Goal: Task Accomplishment & Management: Manage account settings

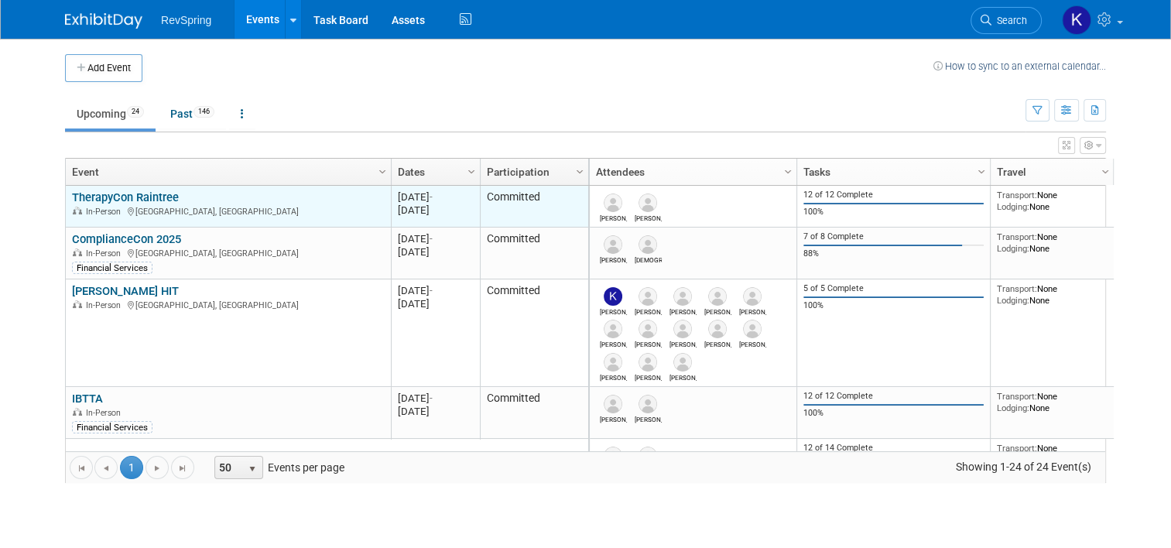
click at [149, 201] on link "TherapyCon Raintree" at bounding box center [125, 197] width 107 height 14
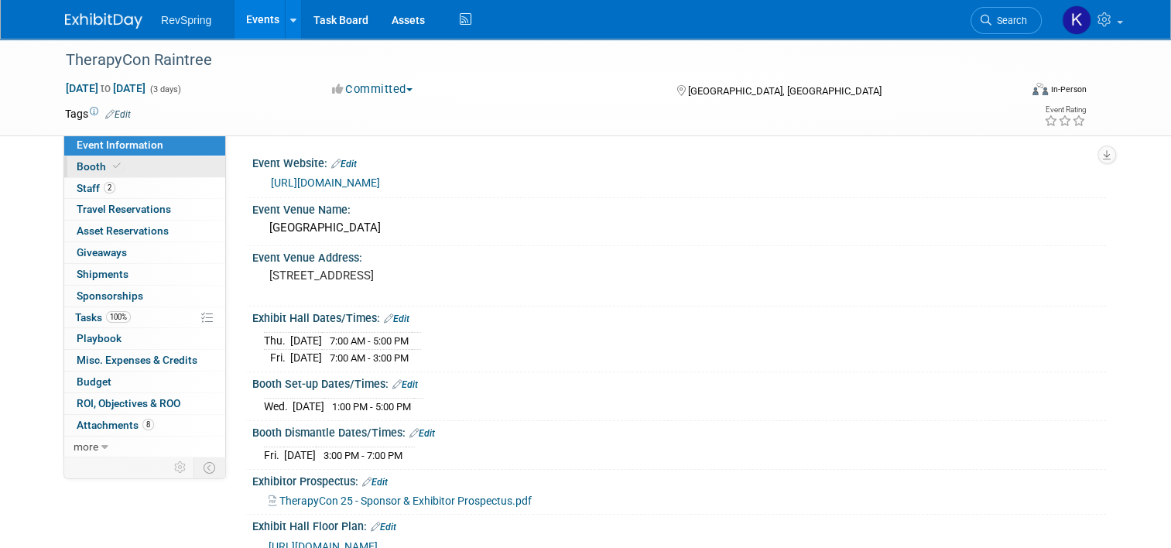
click at [148, 169] on link "Booth" at bounding box center [144, 166] width 161 height 21
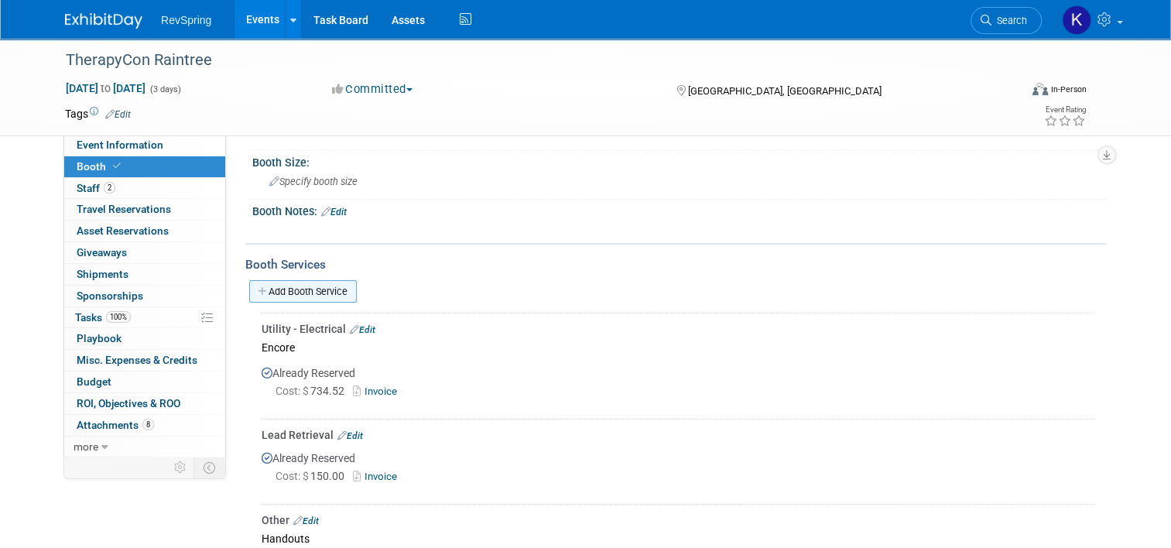
scroll to position [118, 0]
click at [291, 285] on link "Add Booth Service" at bounding box center [303, 290] width 108 height 22
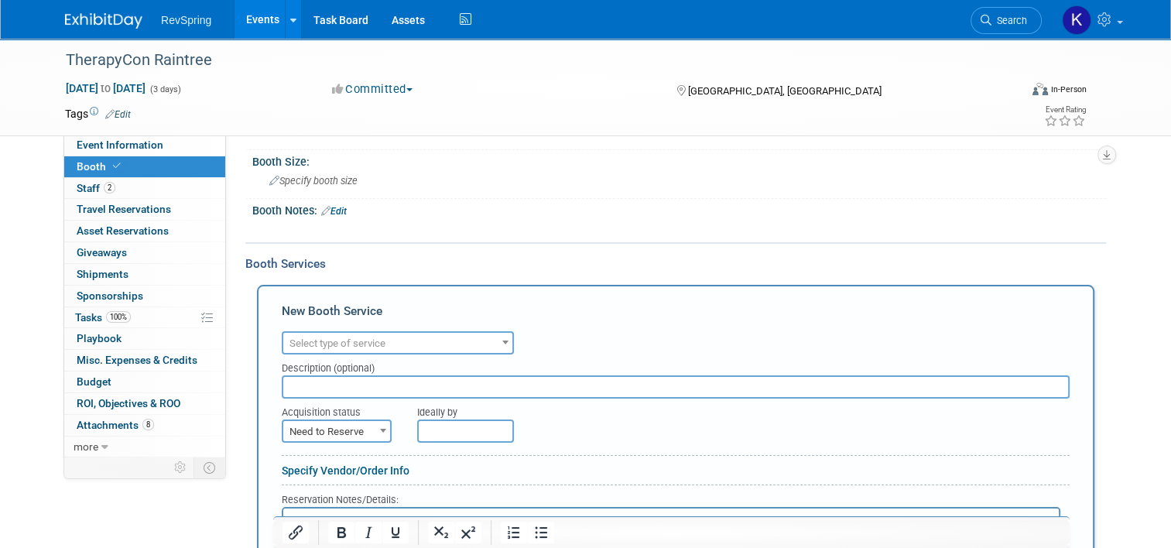
scroll to position [0, 0]
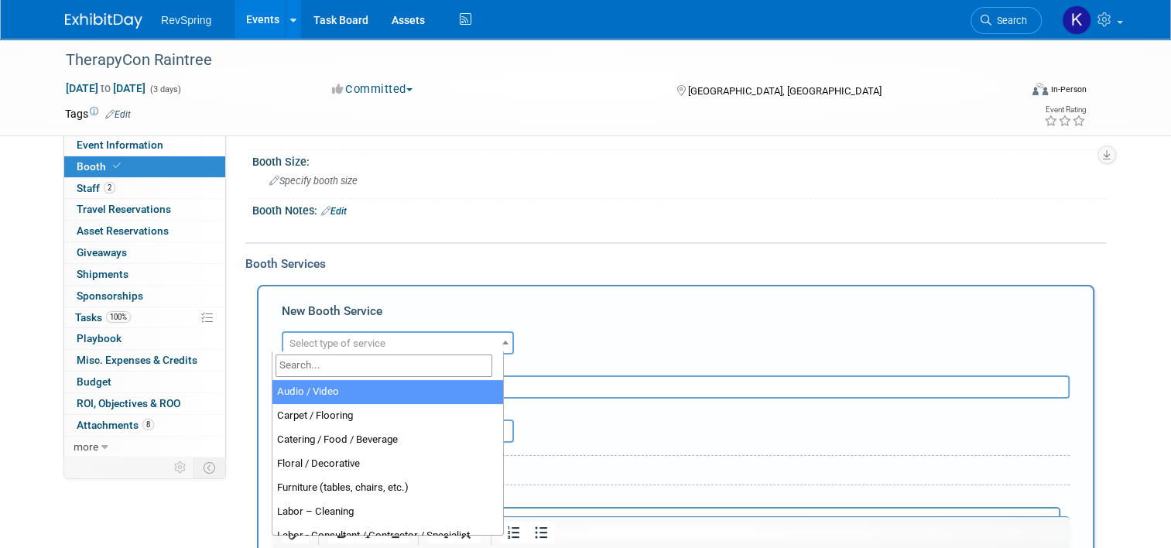
click at [347, 340] on span "Select type of service" at bounding box center [337, 343] width 96 height 12
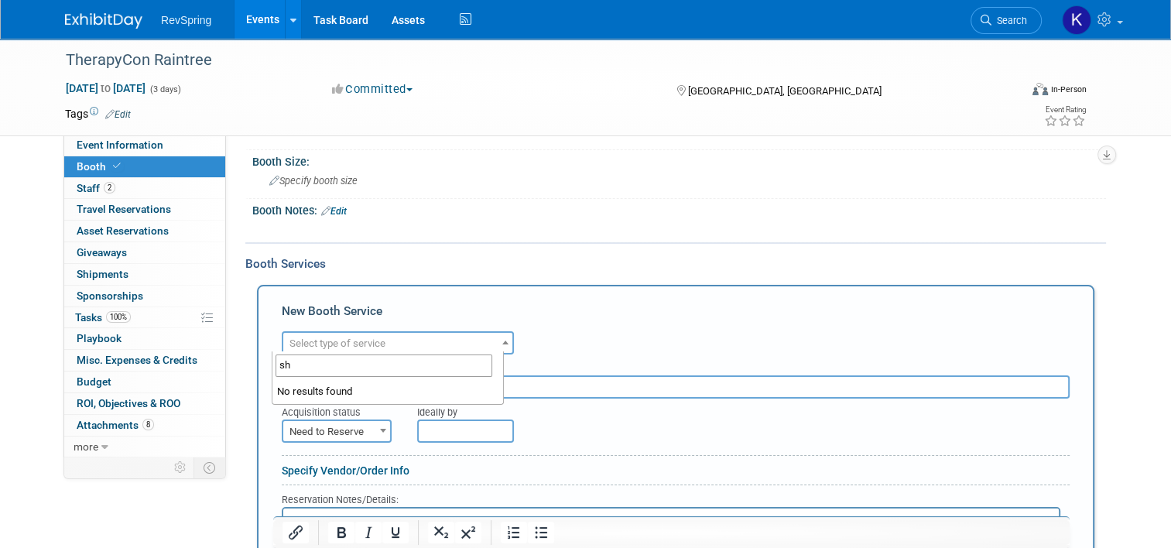
type input "s"
type input "mater"
select select "10"
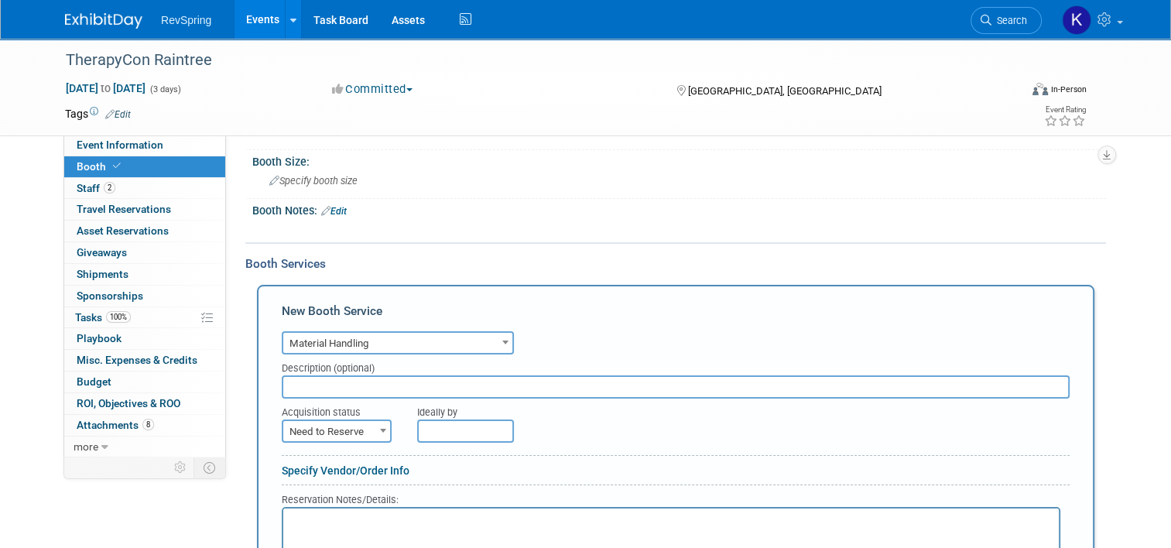
scroll to position [173, 0]
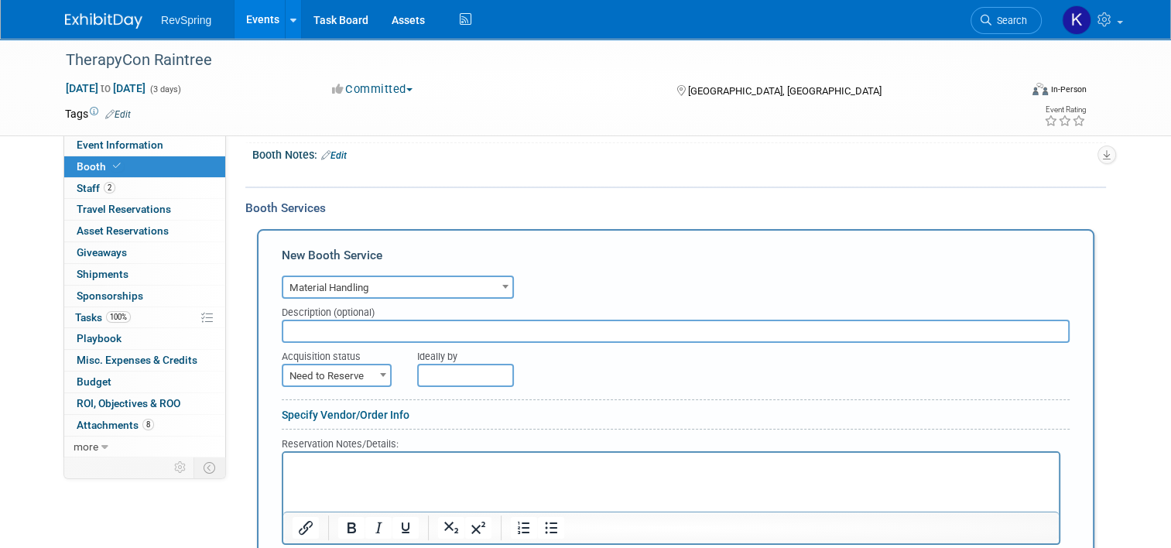
click at [348, 371] on span "Need to Reserve" at bounding box center [336, 376] width 107 height 22
select select "2"
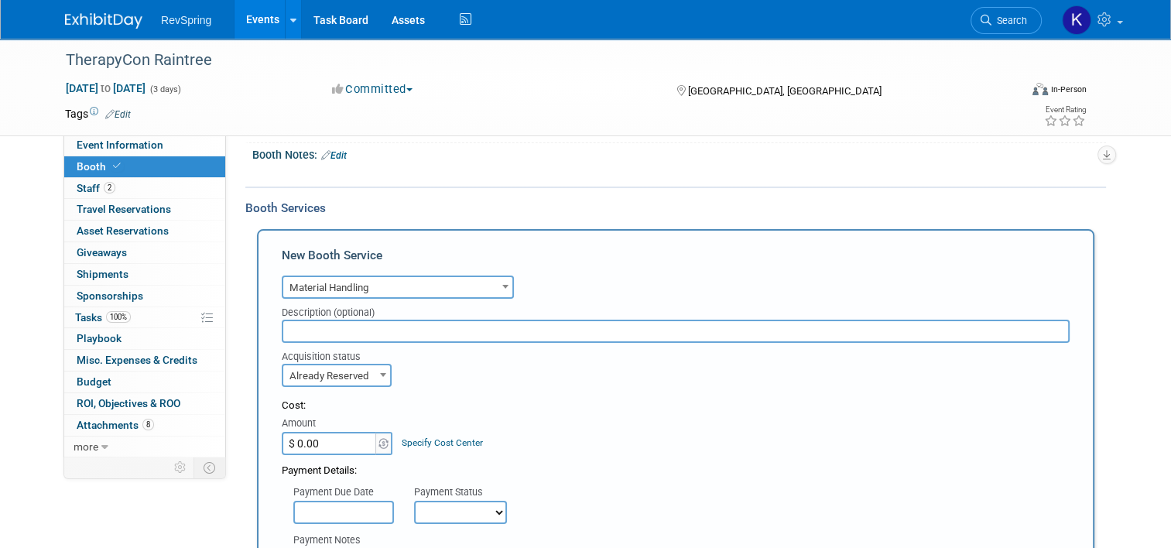
click at [325, 432] on input "$ 0.00" at bounding box center [330, 443] width 97 height 23
type input "$ 1,313.15"
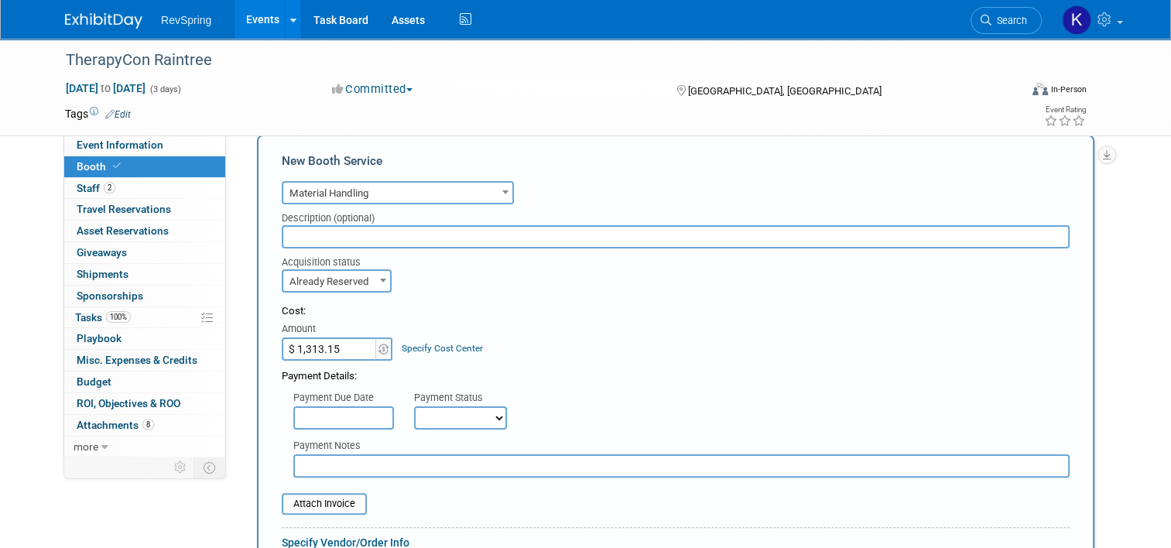
scroll to position [291, 0]
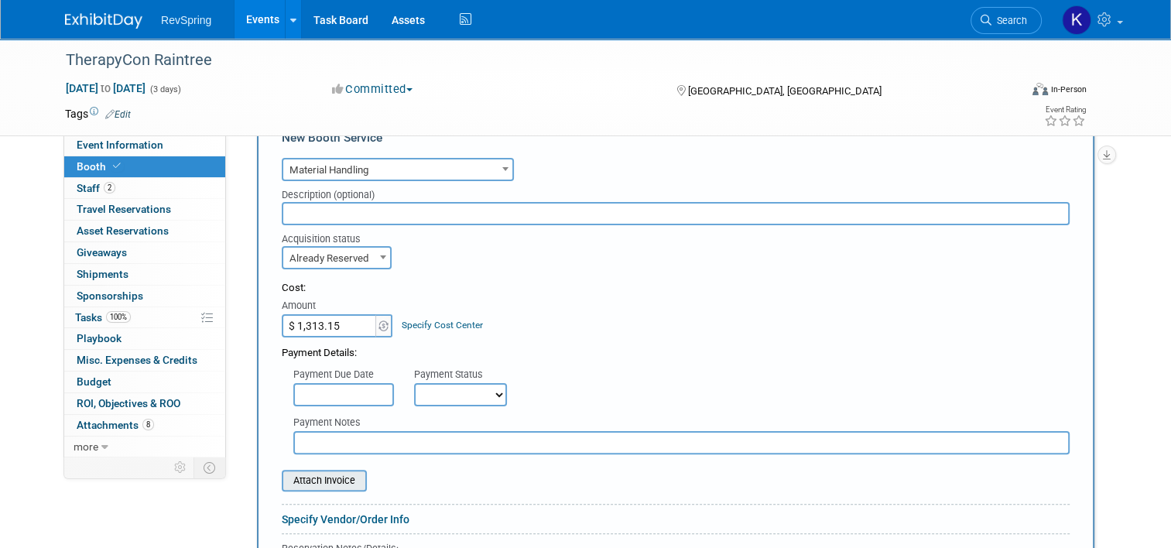
click at [302, 482] on input "file" at bounding box center [273, 480] width 184 height 19
click at [294, 480] on input "file" at bounding box center [273, 480] width 184 height 19
click at [316, 475] on input "file" at bounding box center [273, 480] width 184 height 19
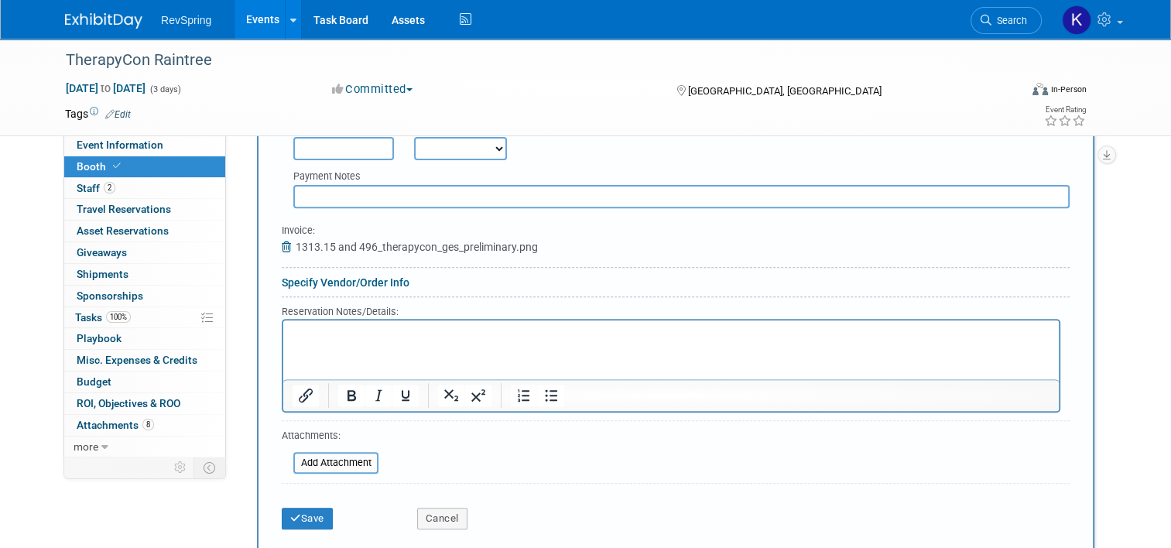
scroll to position [535, 0]
click at [300, 518] on button "Save" at bounding box center [307, 520] width 51 height 22
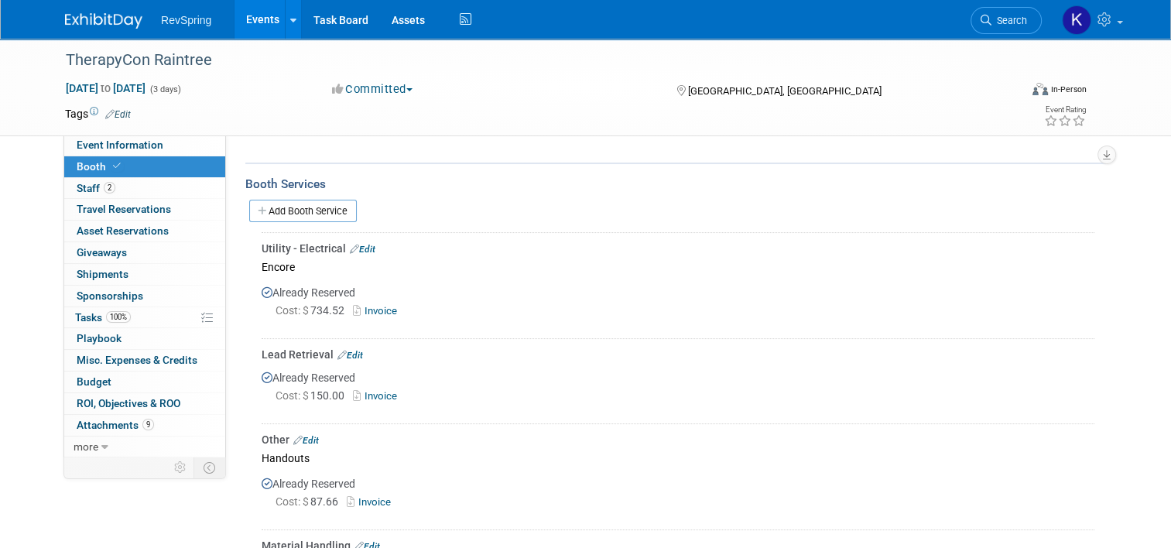
scroll to position [198, 0]
click at [300, 210] on link "Add Booth Service" at bounding box center [303, 210] width 108 height 22
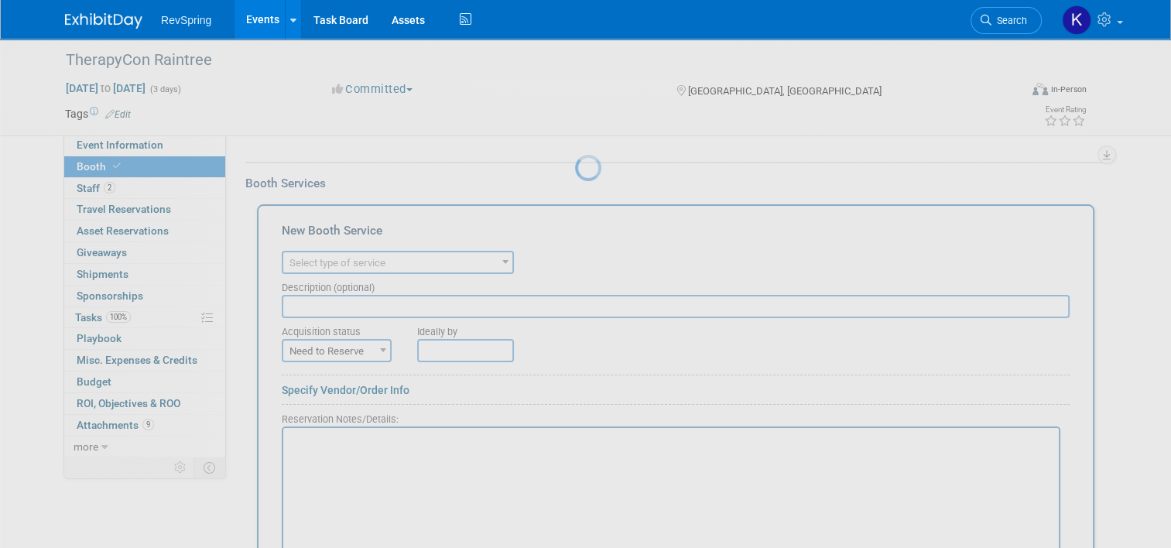
scroll to position [0, 0]
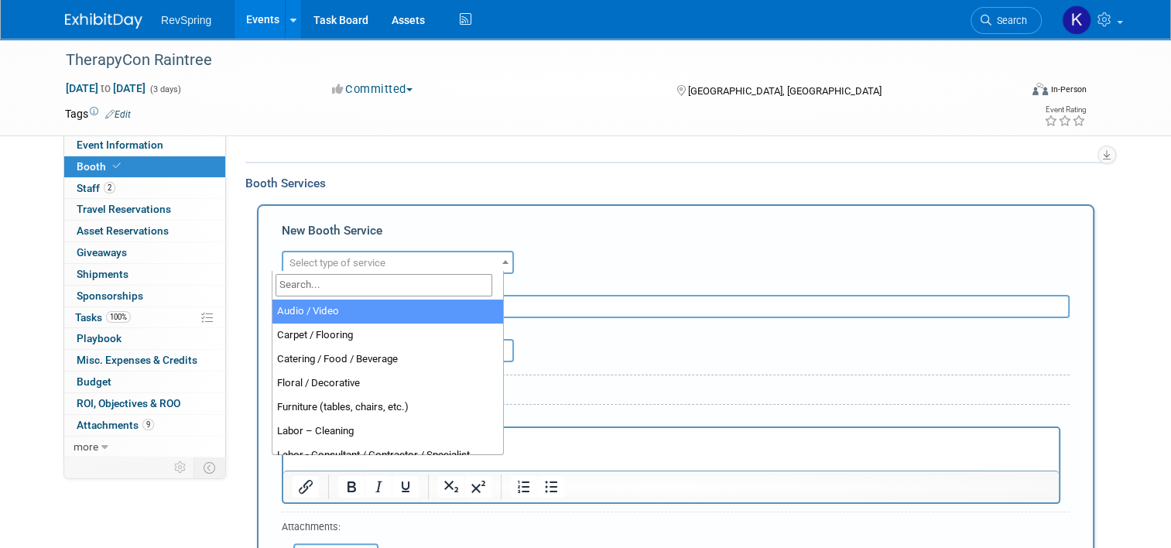
click at [327, 269] on span "Select type of service" at bounding box center [397, 263] width 229 height 22
type input "mat"
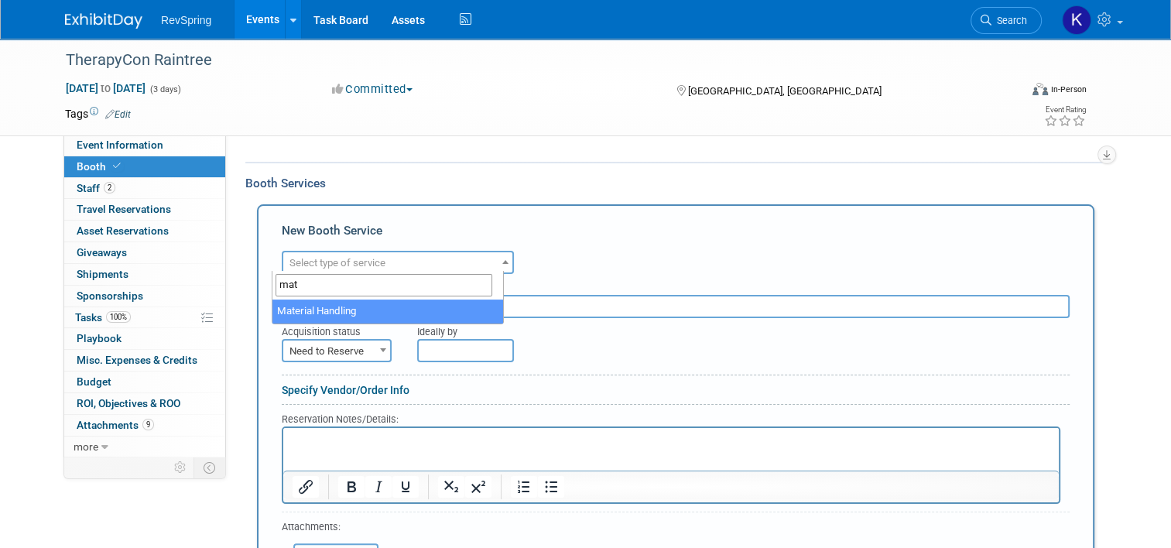
select select "10"
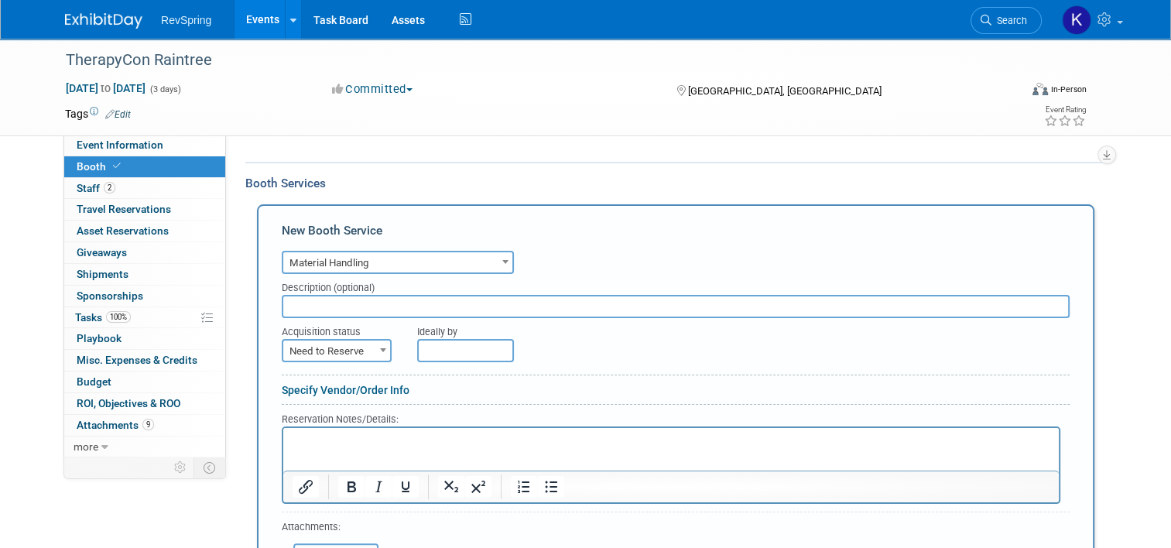
click at [345, 343] on span "Need to Reserve" at bounding box center [336, 351] width 107 height 22
select select "2"
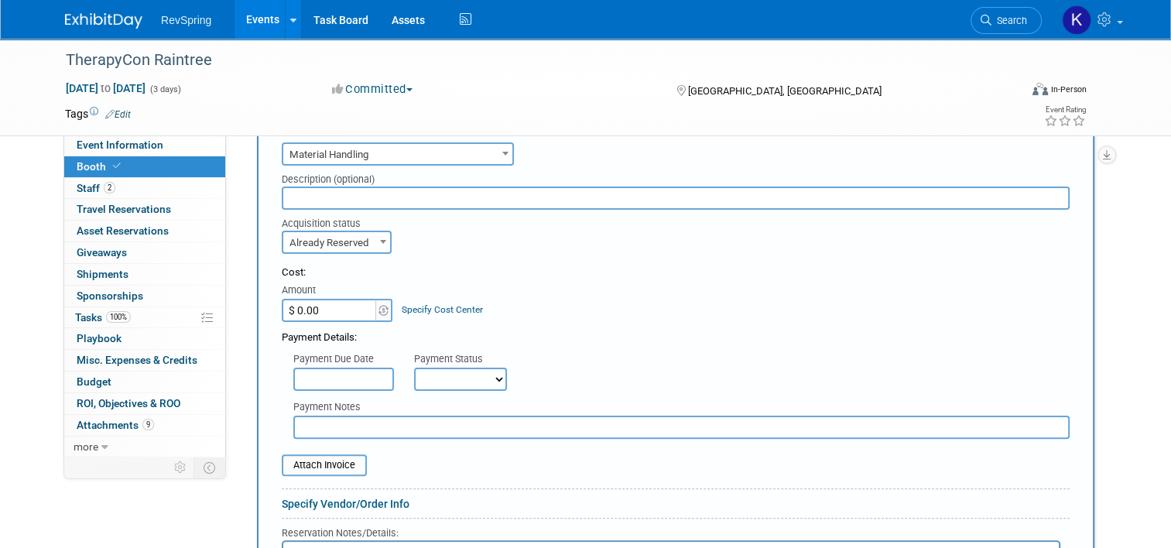
scroll to position [309, 0]
click at [322, 458] on input "file" at bounding box center [273, 462] width 184 height 19
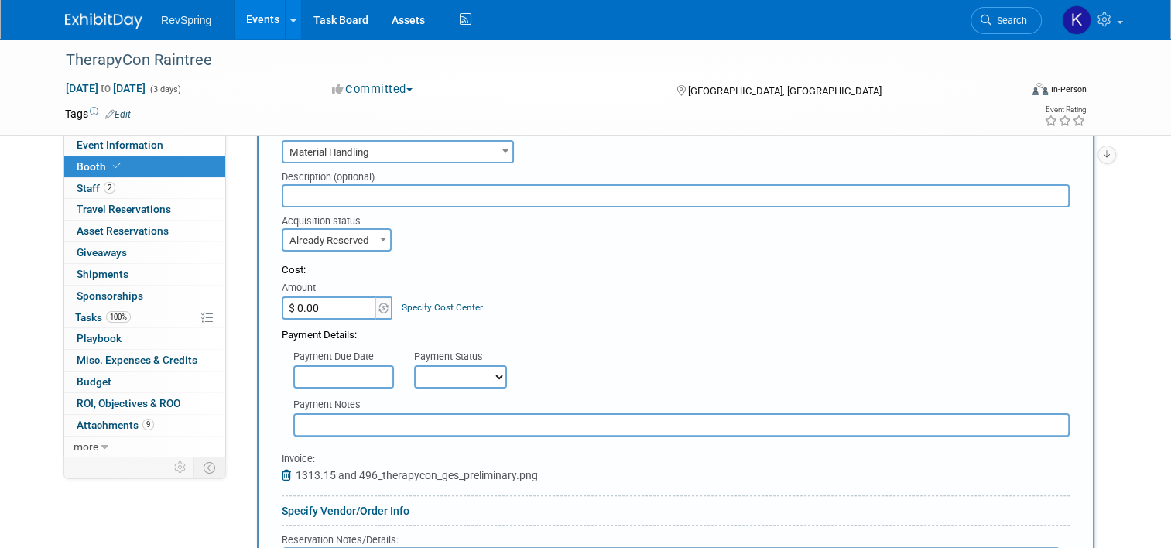
click at [314, 301] on input "$ 0.00" at bounding box center [330, 307] width 97 height 23
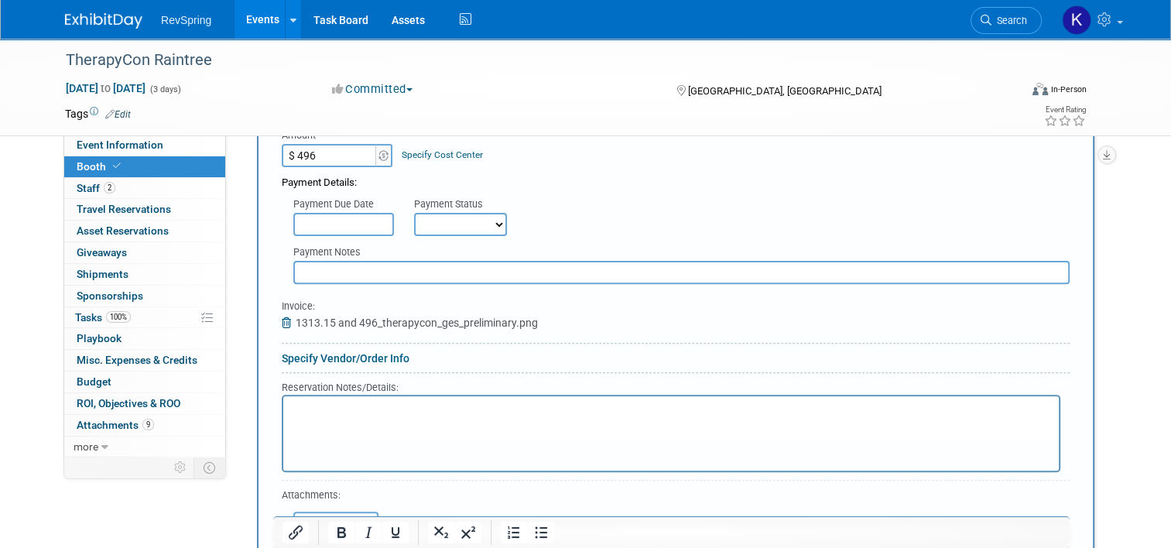
scroll to position [463, 0]
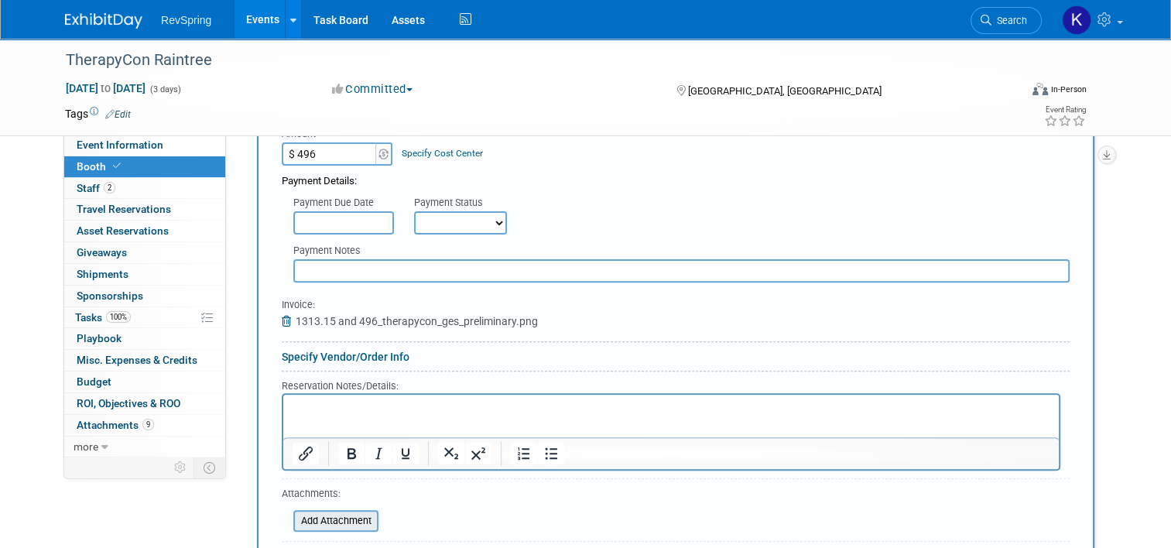
type input "$ 496.00"
click at [315, 517] on input "file" at bounding box center [285, 520] width 184 height 19
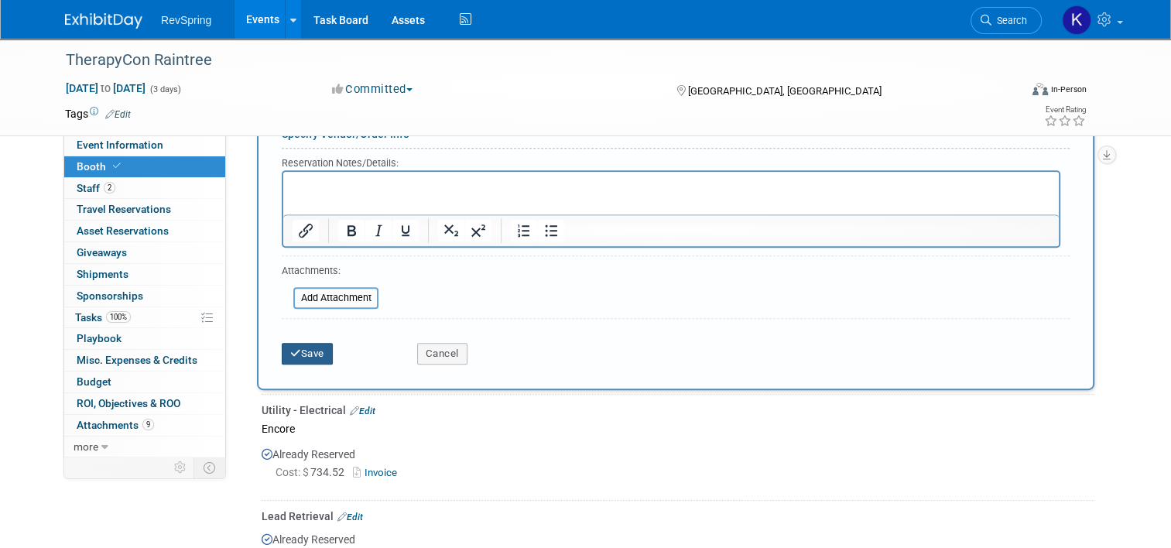
click at [300, 350] on button "Save" at bounding box center [307, 354] width 51 height 22
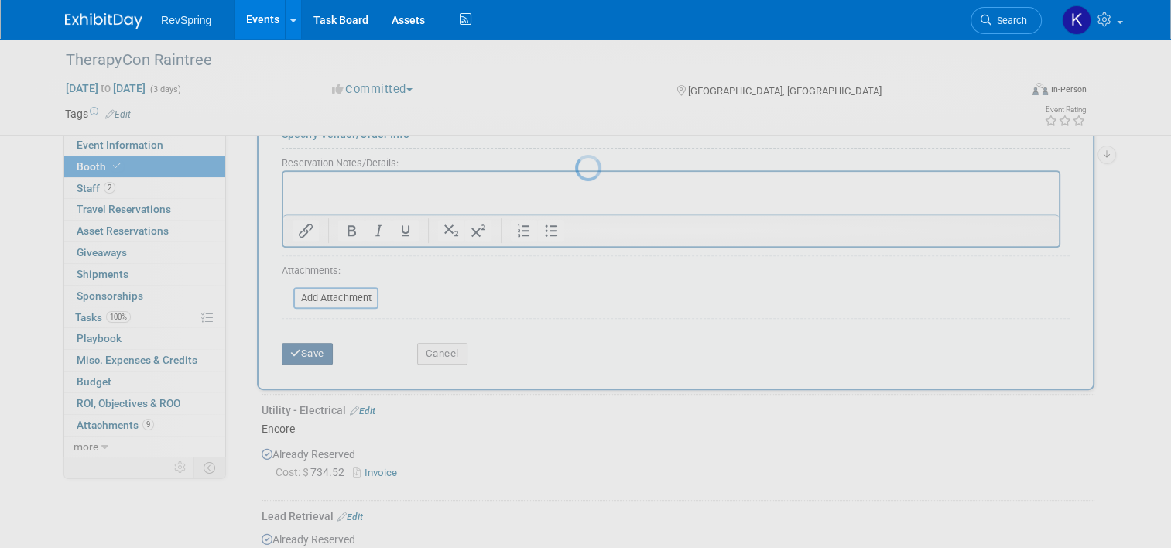
scroll to position [573, 0]
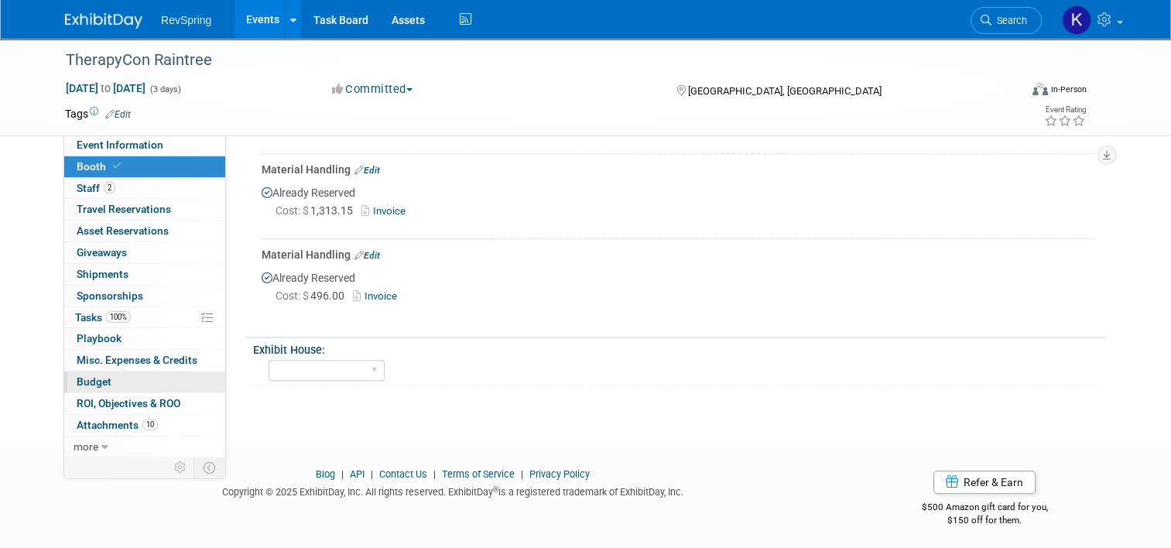
click at [110, 380] on link "Budget" at bounding box center [144, 381] width 161 height 21
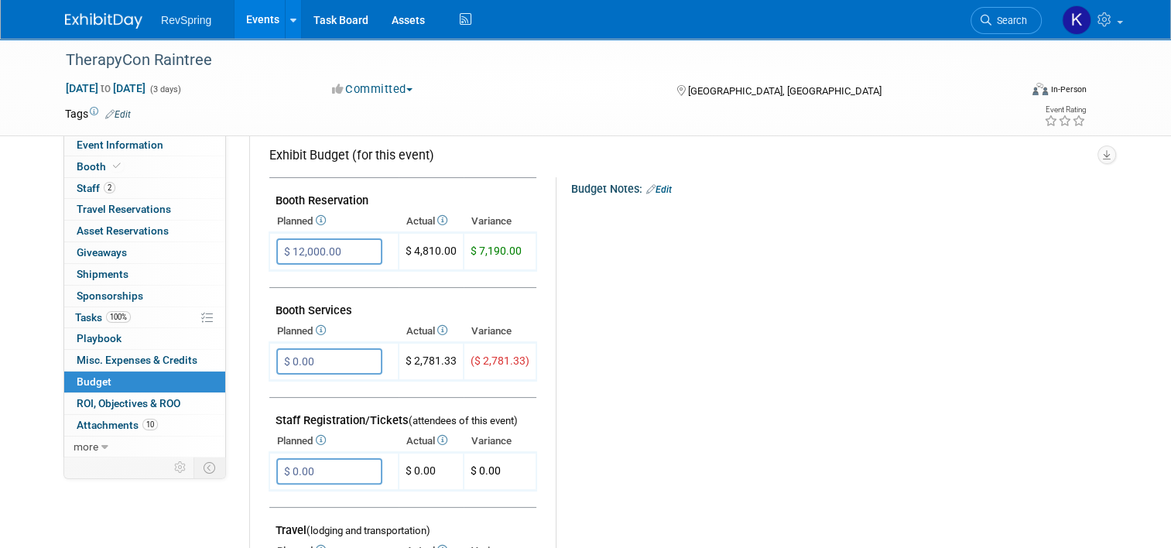
scroll to position [260, 0]
